Goal: Information Seeking & Learning: Learn about a topic

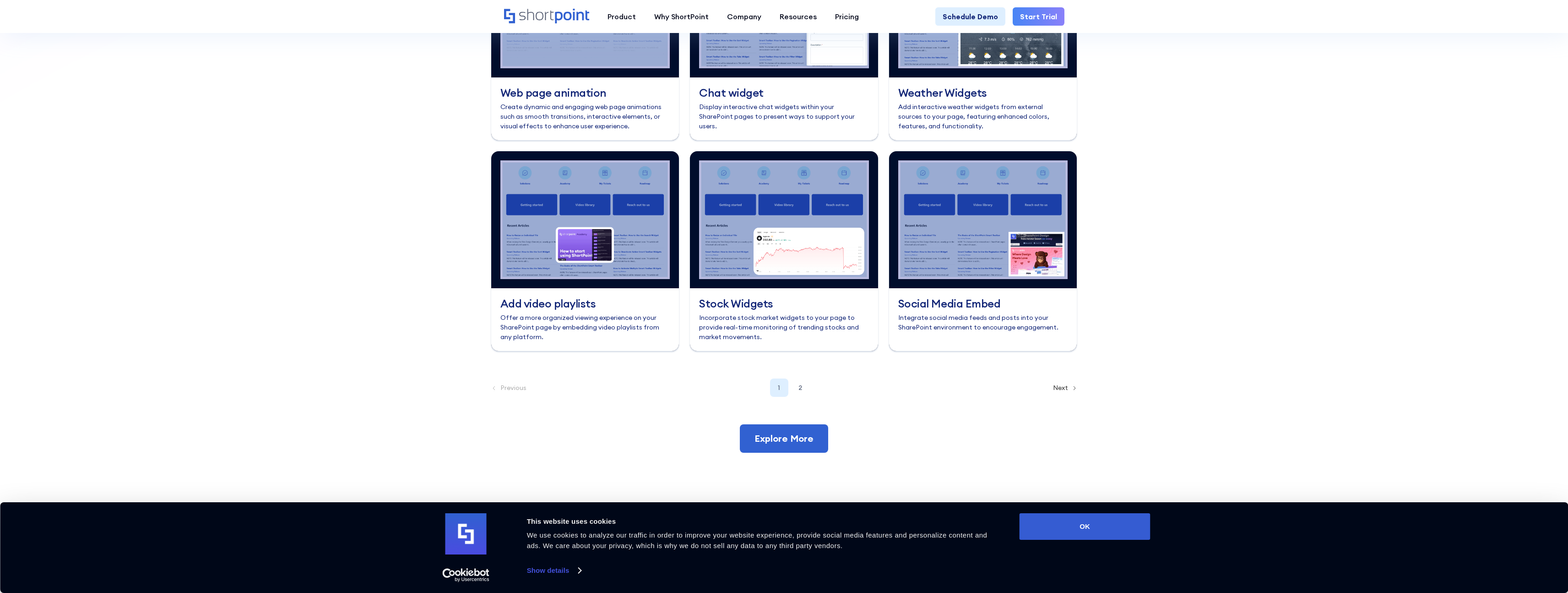
scroll to position [3837, 0]
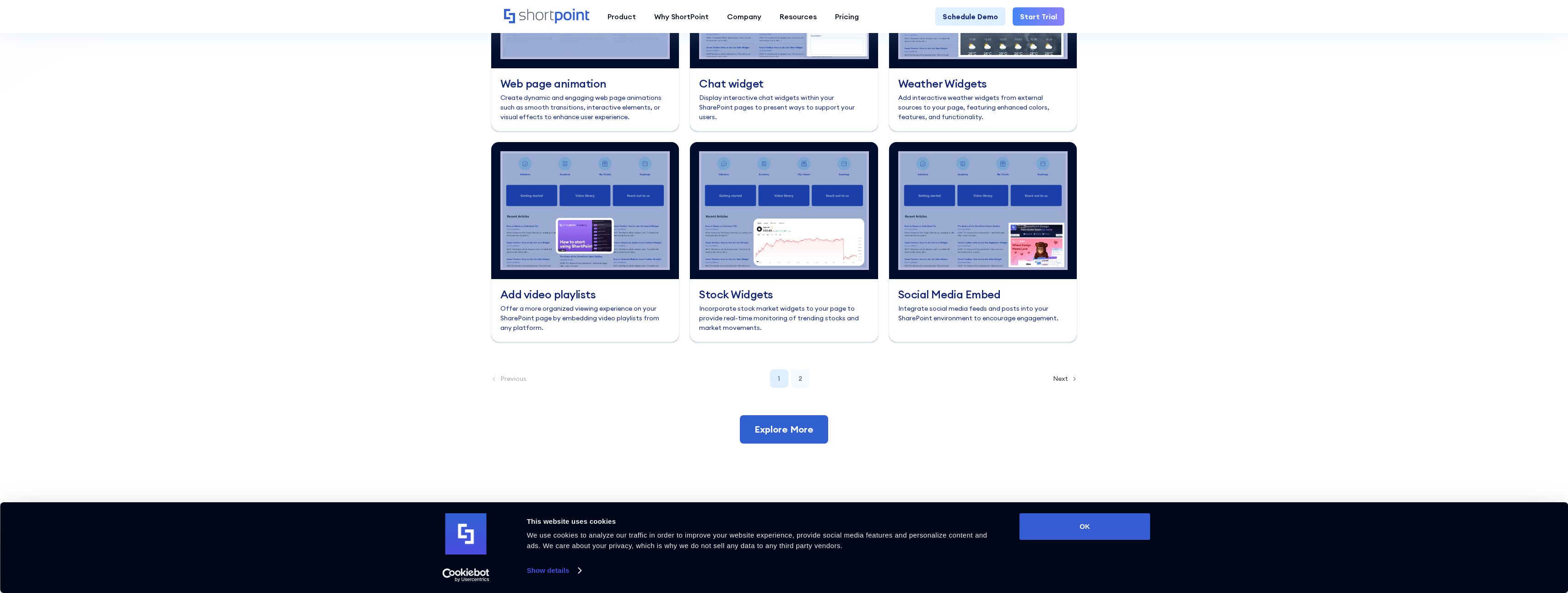
click at [802, 388] on div "2" at bounding box center [800, 379] width 18 height 18
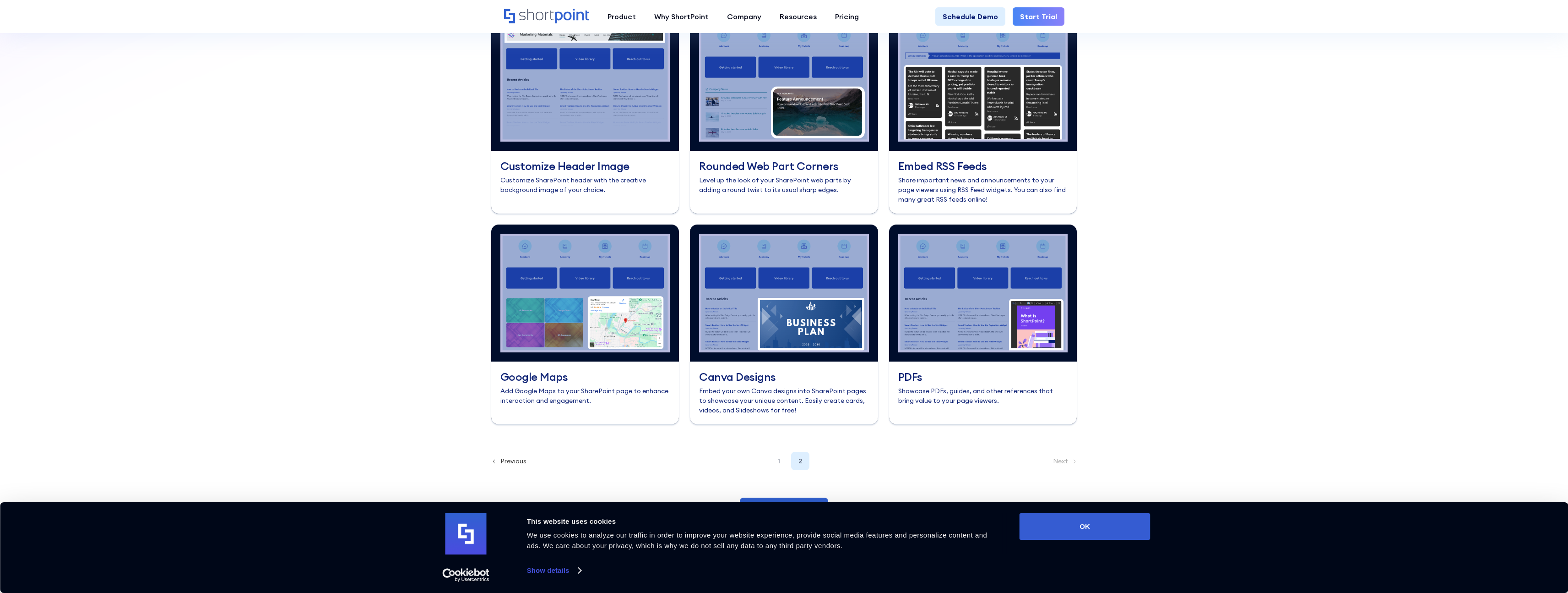
scroll to position [3746, 0]
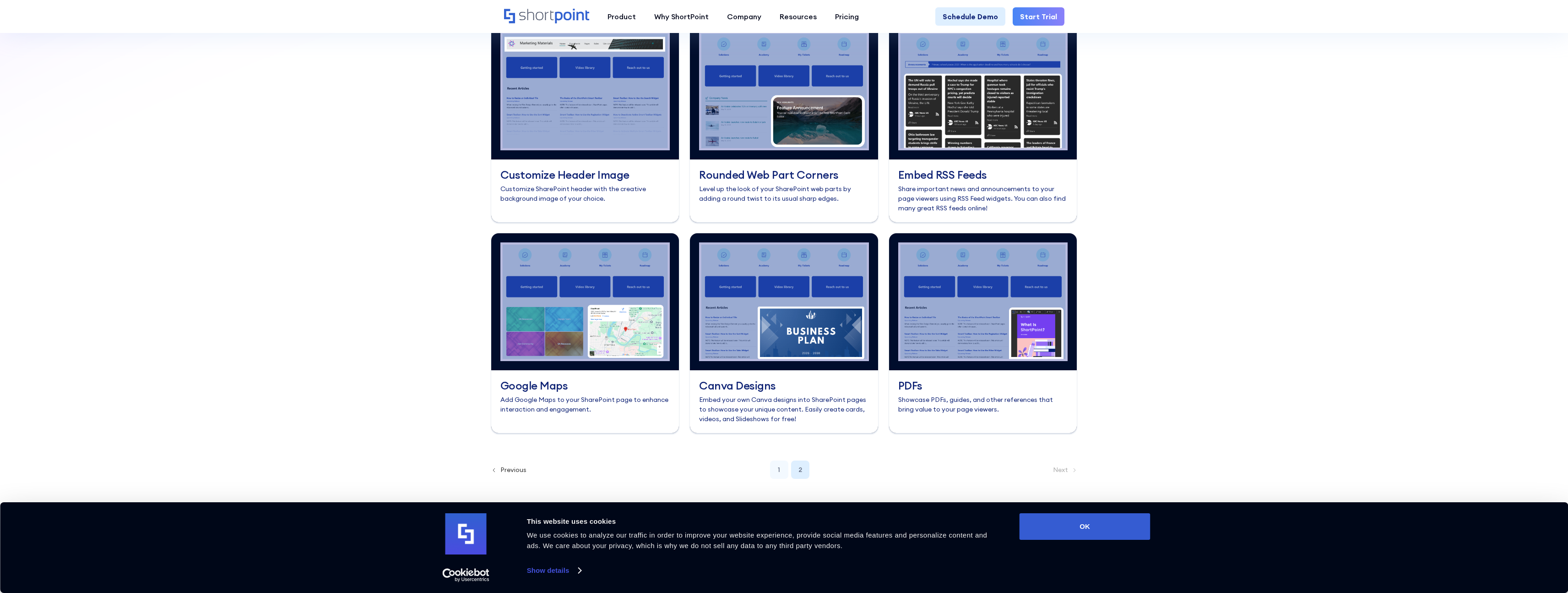
click at [787, 478] on div "1" at bounding box center [779, 469] width 18 height 18
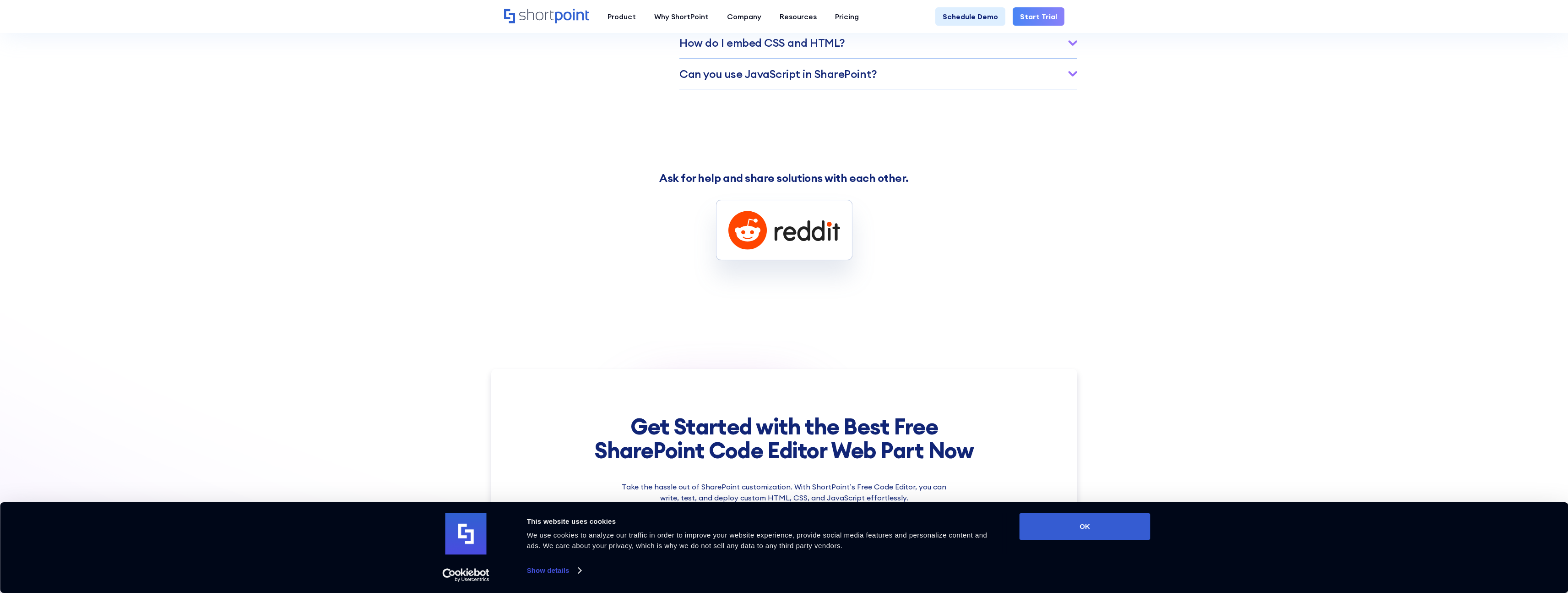
scroll to position [4196, 0]
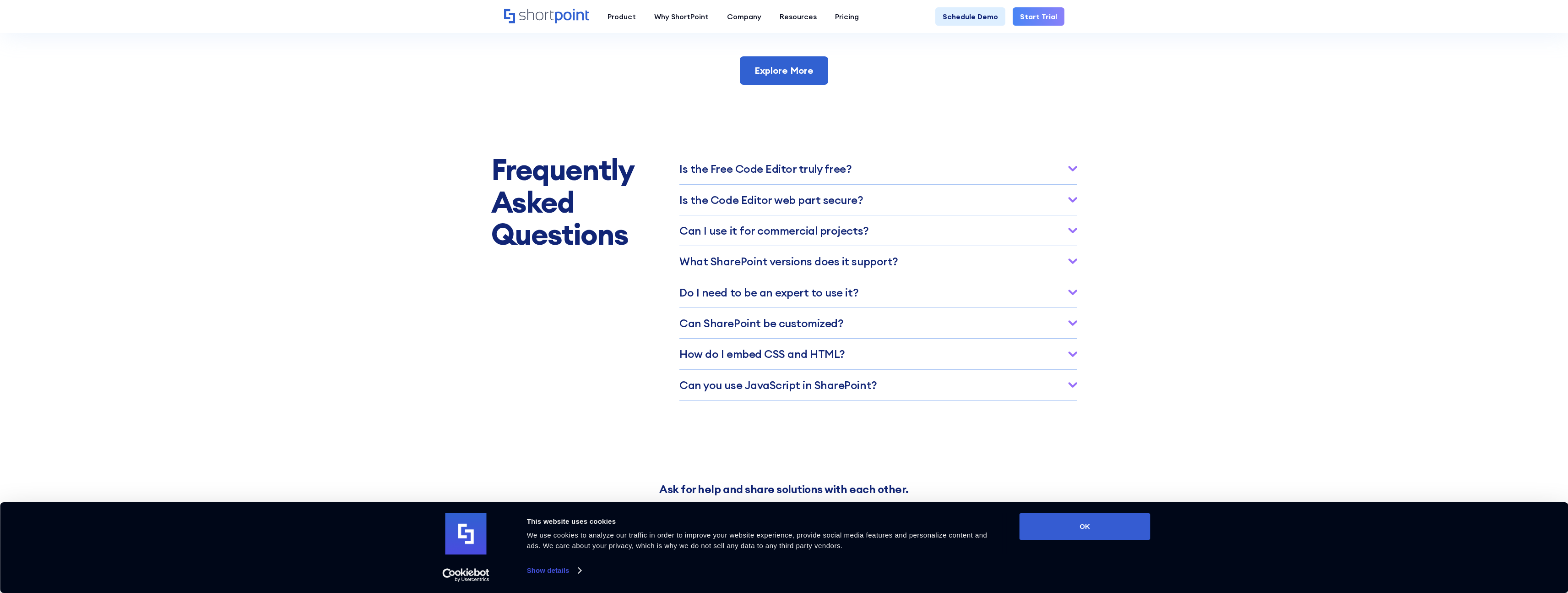
click at [878, 184] on div "Is the Free Co﻿de Editor truly free?" at bounding box center [878, 168] width 397 height 30
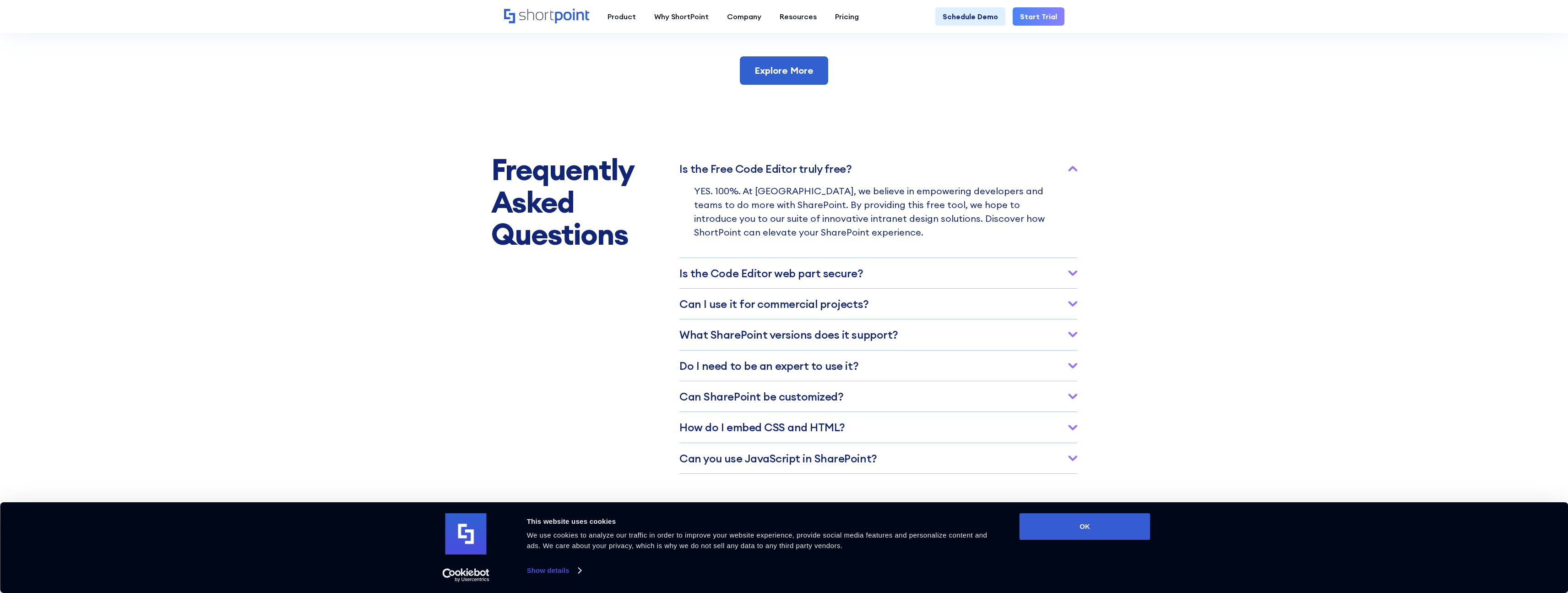
click at [889, 184] on div "Is the Free Co﻿de Editor truly free?" at bounding box center [878, 168] width 397 height 30
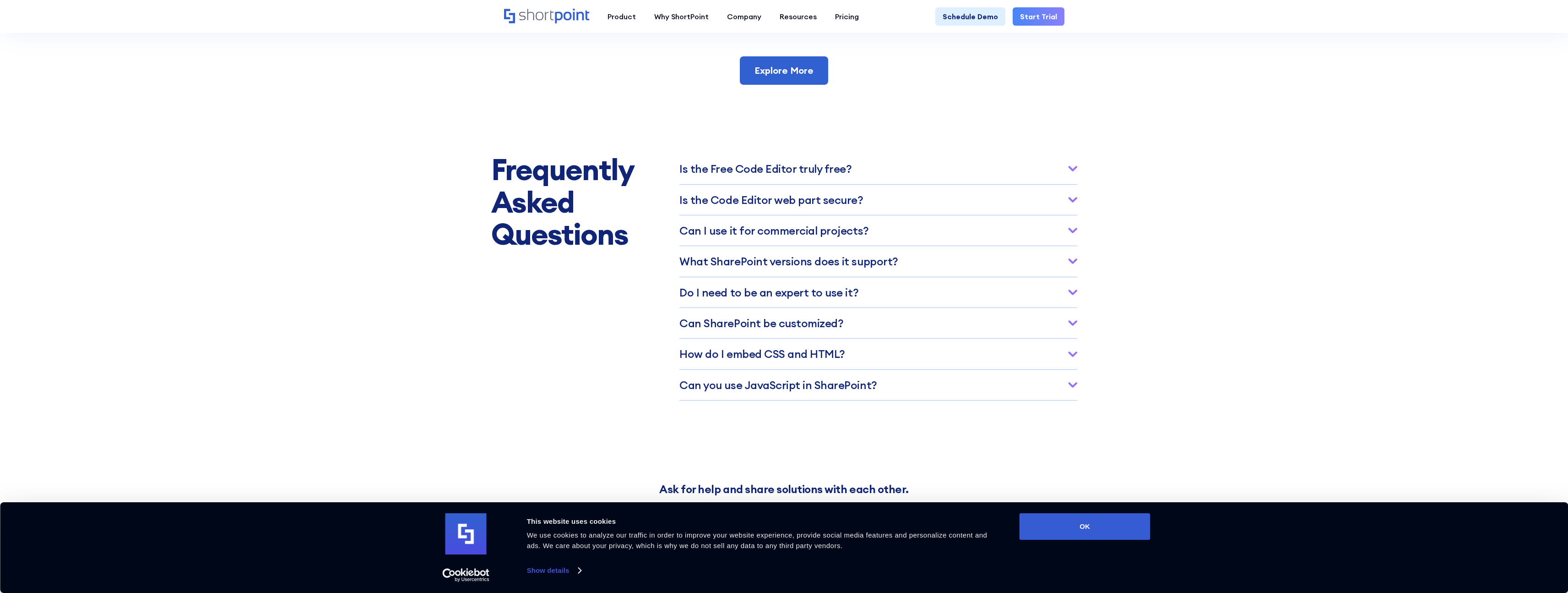
click at [827, 205] on h3 "Is the Code Editor web part secure?" at bounding box center [771, 199] width 184 height 12
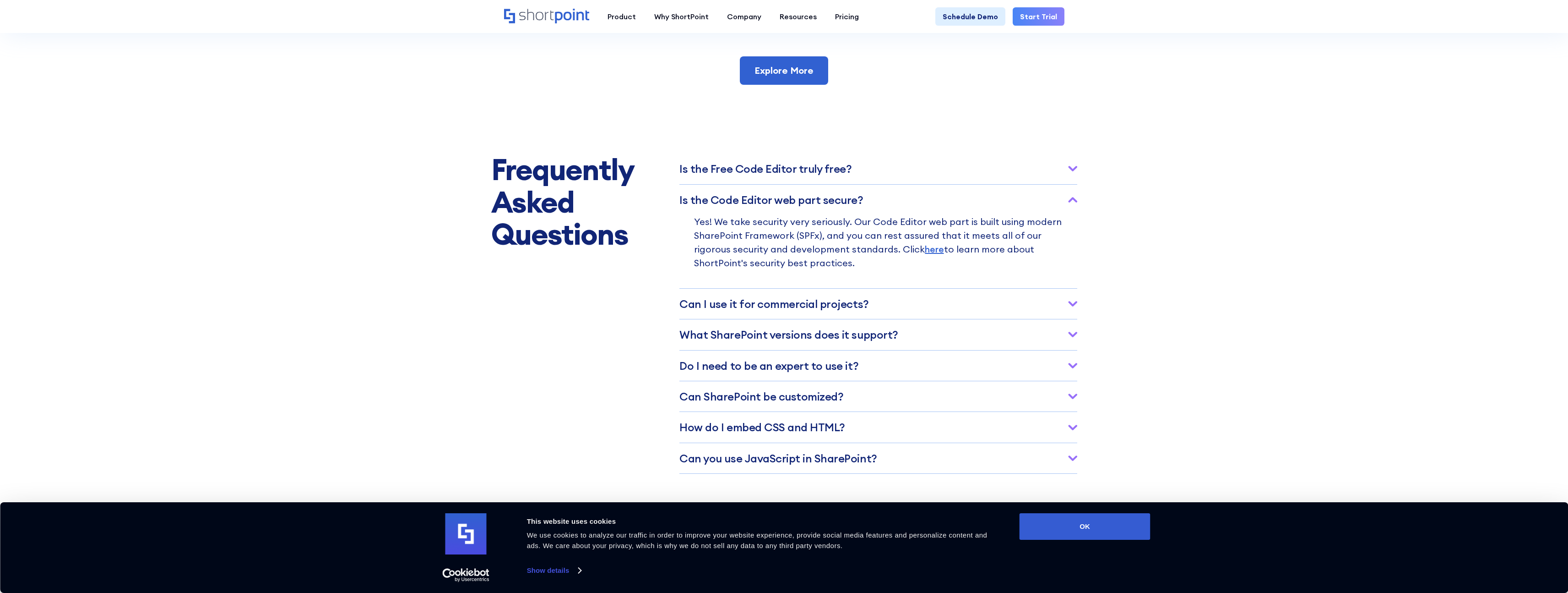
click at [827, 205] on h3 "Is the Code Editor web part secure?" at bounding box center [771, 199] width 184 height 12
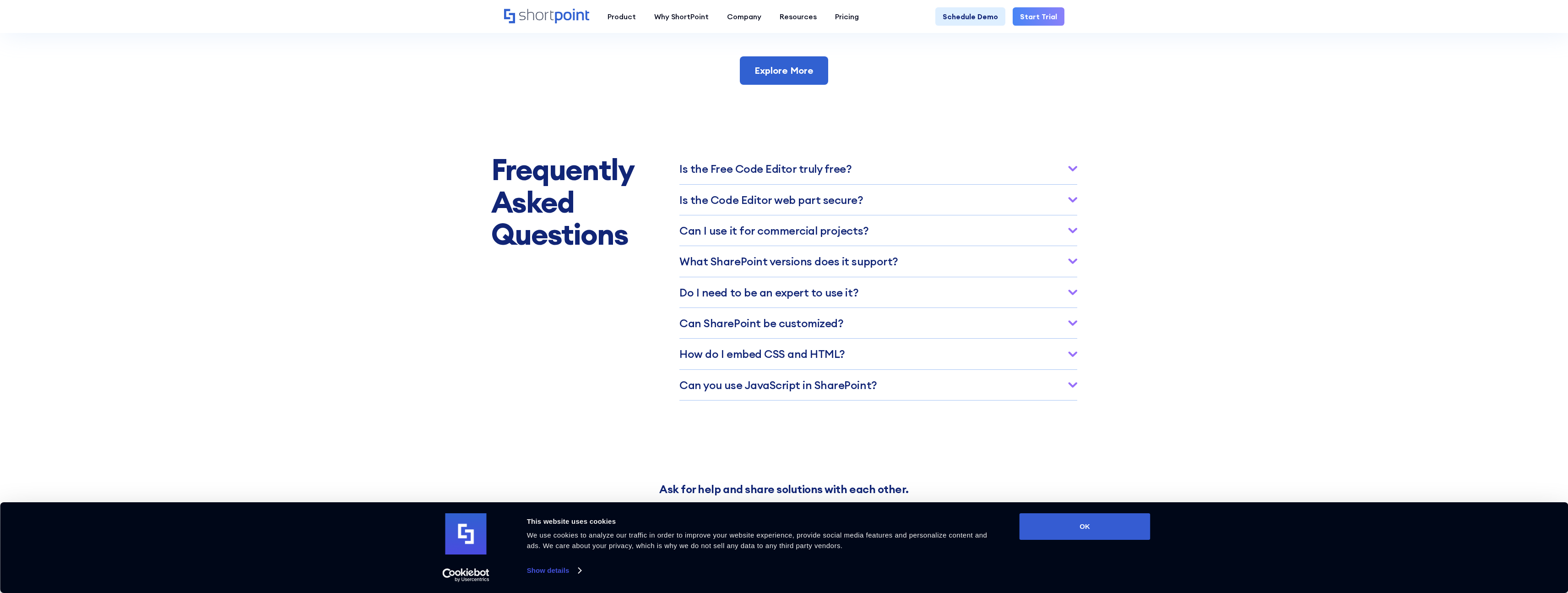
click at [828, 236] on h3 "Ca﻿n I use it for commercial projects?" at bounding box center [774, 230] width 189 height 12
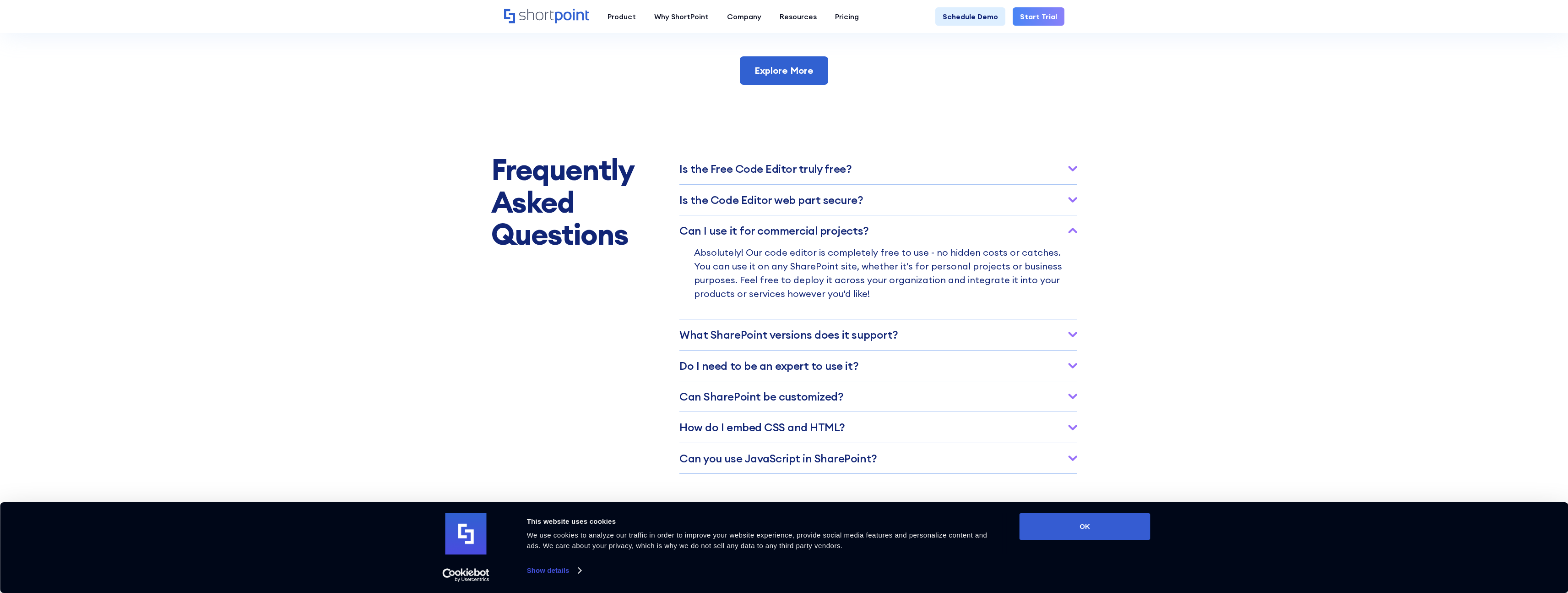
click at [828, 236] on h3 "Ca﻿n I use it for commercial projects?" at bounding box center [774, 230] width 189 height 12
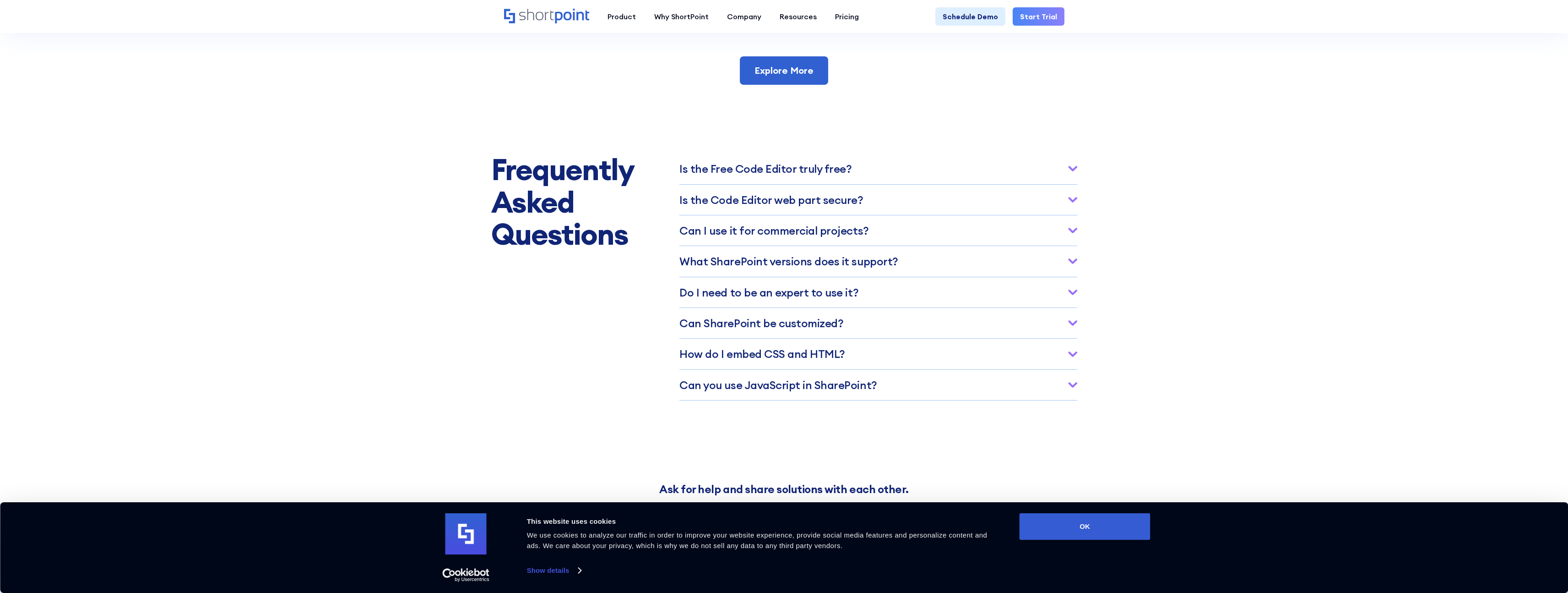
click at [853, 267] on h3 "What SharePoint versions does it support?" at bounding box center [788, 261] width 219 height 12
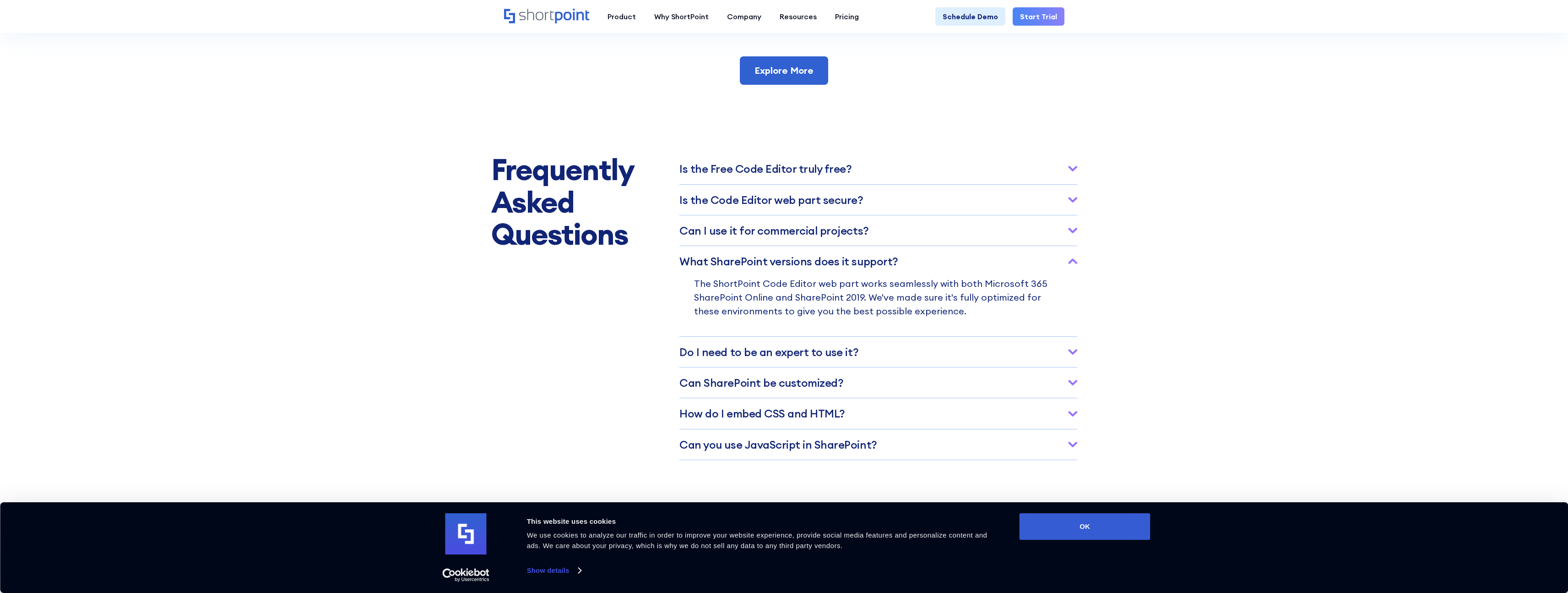
click at [852, 267] on h3 "What SharePoint versions does it support?" at bounding box center [788, 261] width 219 height 12
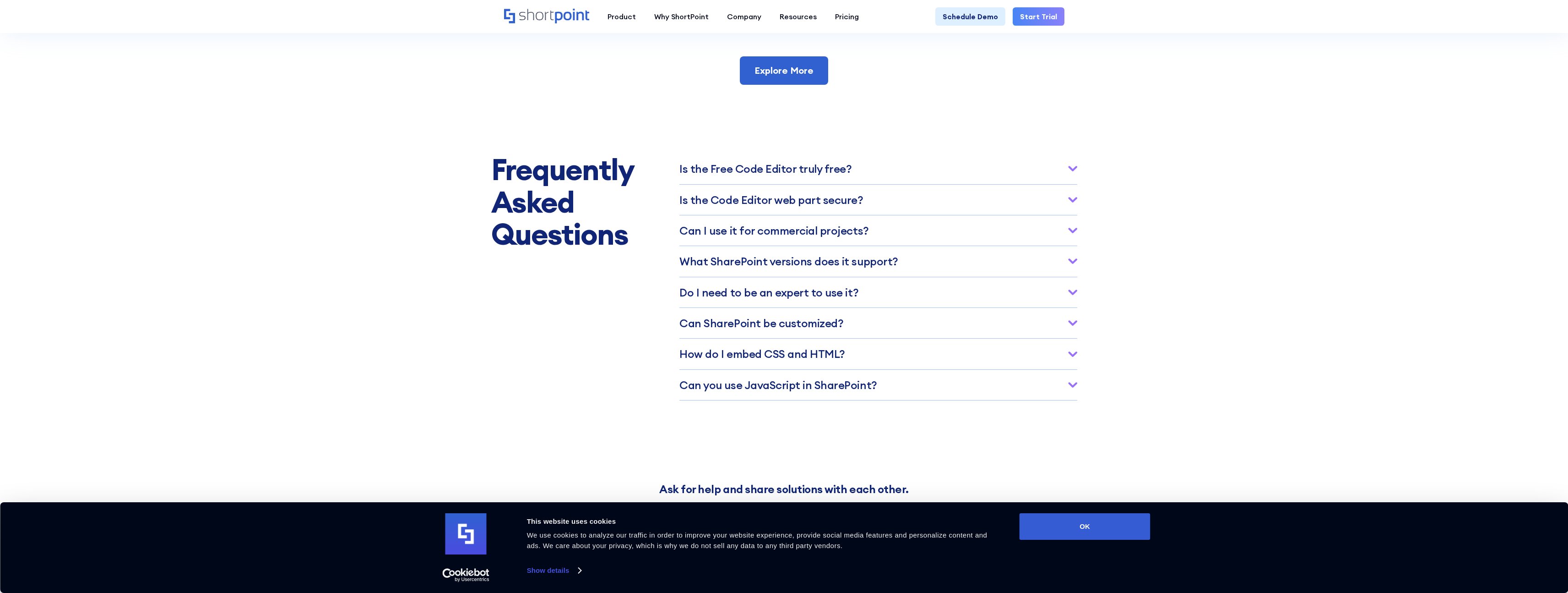
click at [833, 298] on h3 "Do I need﻿ to be an expert to use it?" at bounding box center [769, 292] width 179 height 12
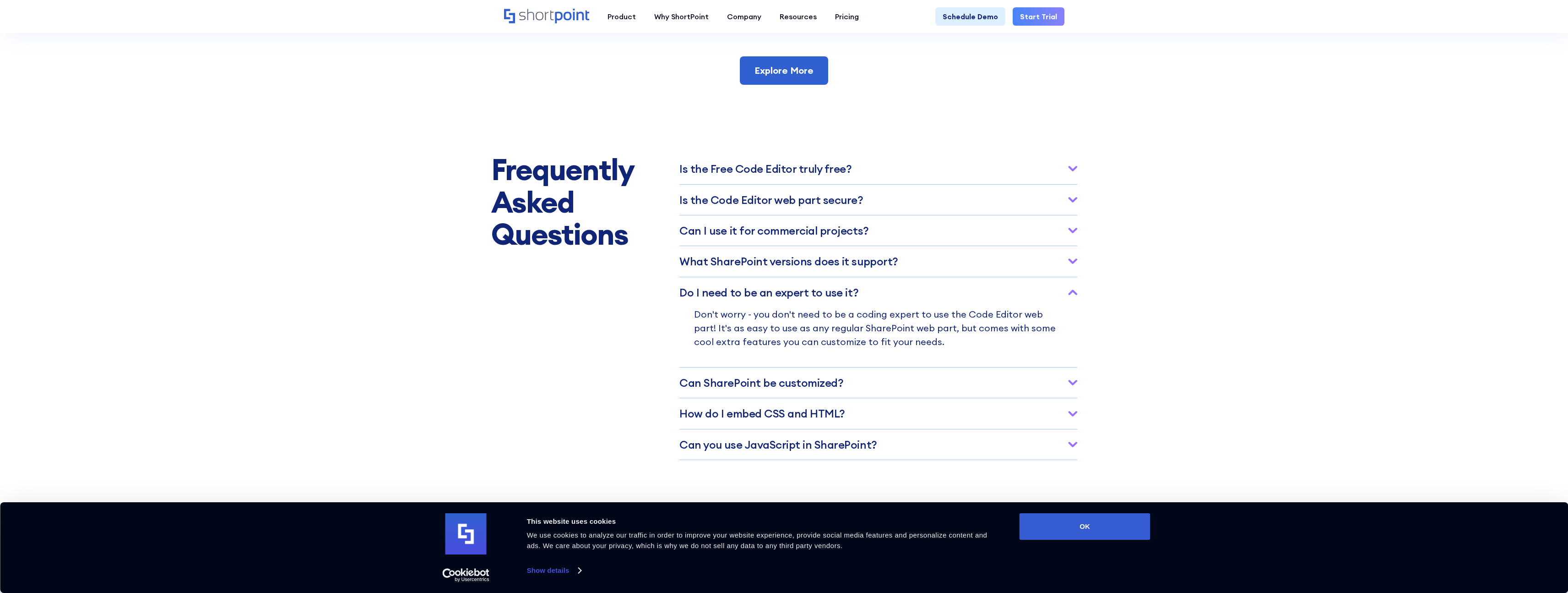
click at [833, 298] on h3 "Do I need﻿ to be an expert to use it?" at bounding box center [769, 292] width 179 height 12
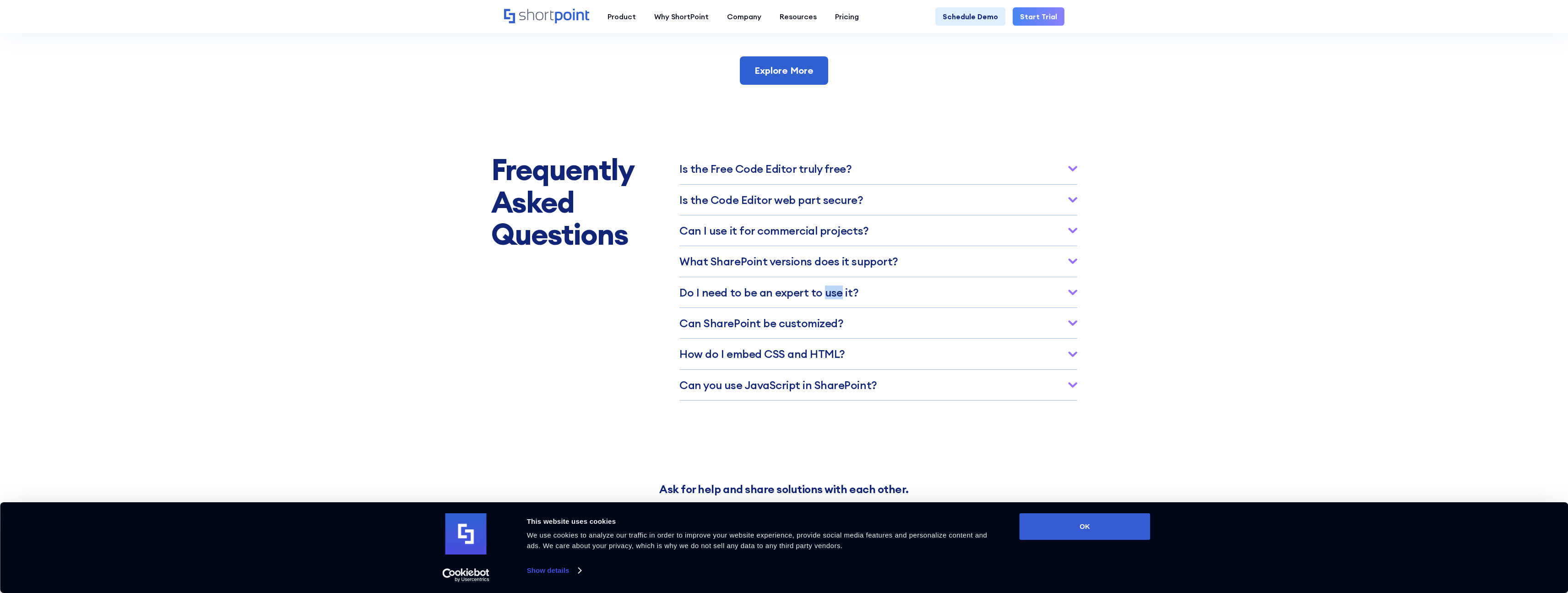
click at [833, 298] on h3 "Do I need﻿ to be an expert to use it?" at bounding box center [769, 292] width 179 height 12
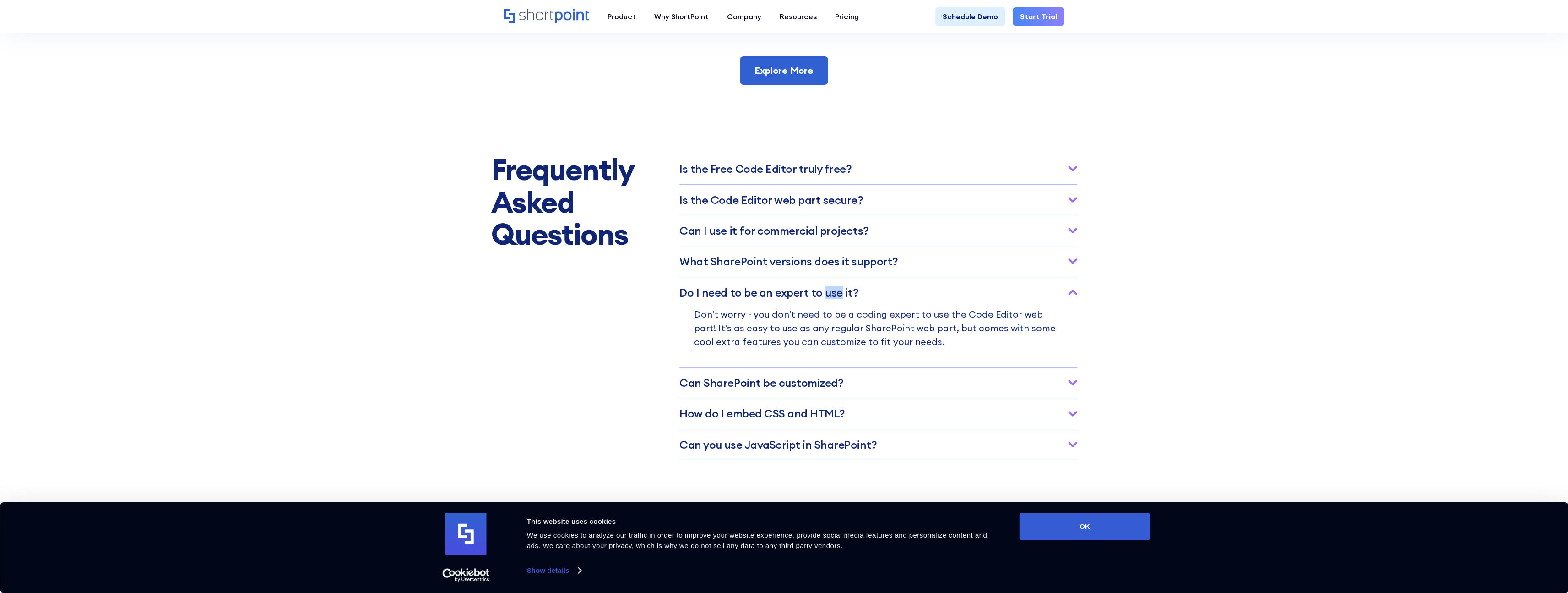
click at [833, 298] on h3 "Do I need﻿ to be an expert to use it?" at bounding box center [769, 292] width 179 height 12
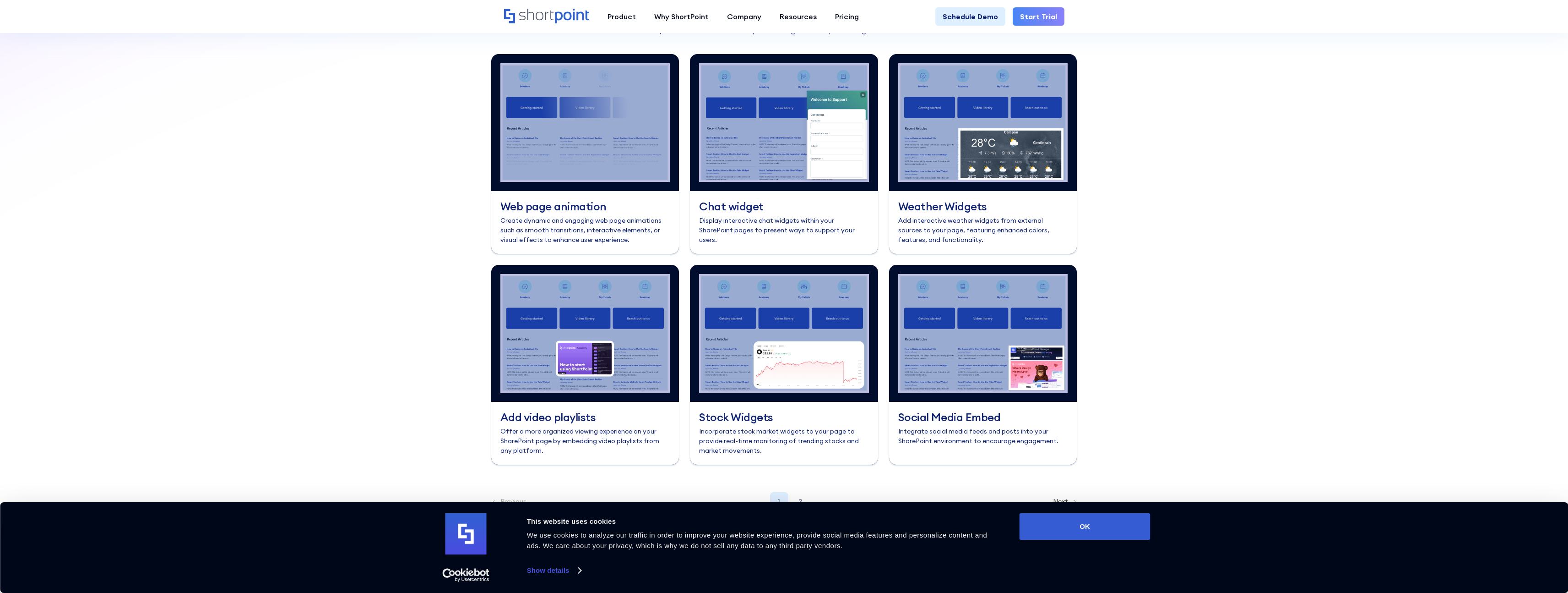
scroll to position [3655, 0]
